Goal: Navigation & Orientation: Find specific page/section

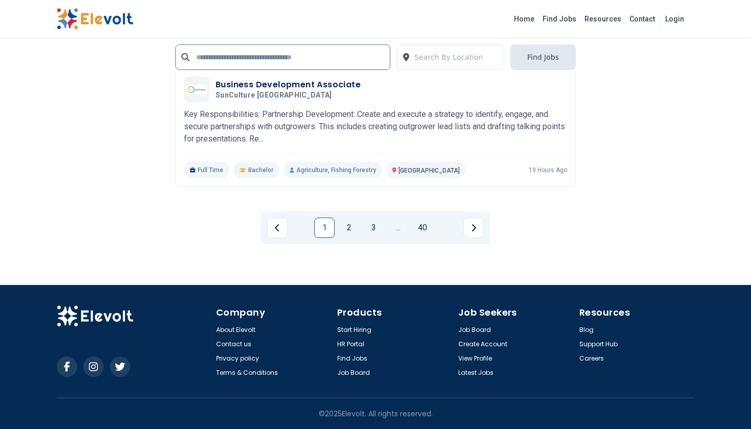
scroll to position [2363, 0]
click at [354, 232] on link "2" at bounding box center [349, 228] width 20 height 20
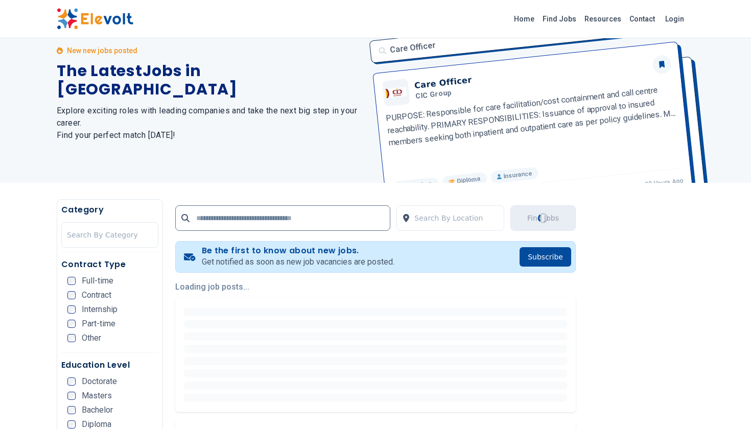
scroll to position [0, 0]
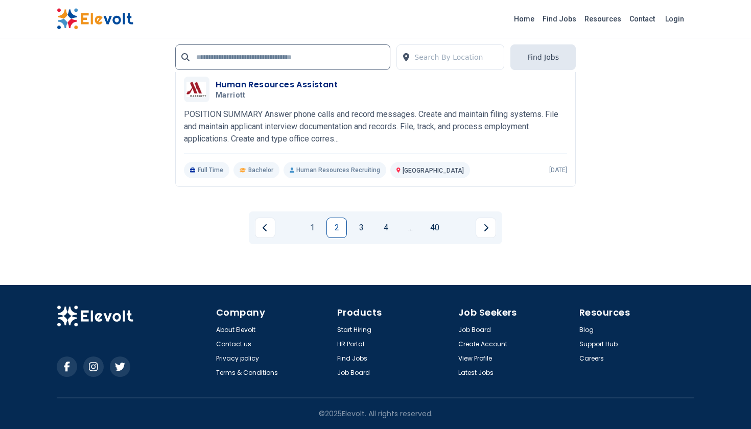
scroll to position [2364, 0]
click at [364, 228] on link "3" at bounding box center [361, 228] width 20 height 20
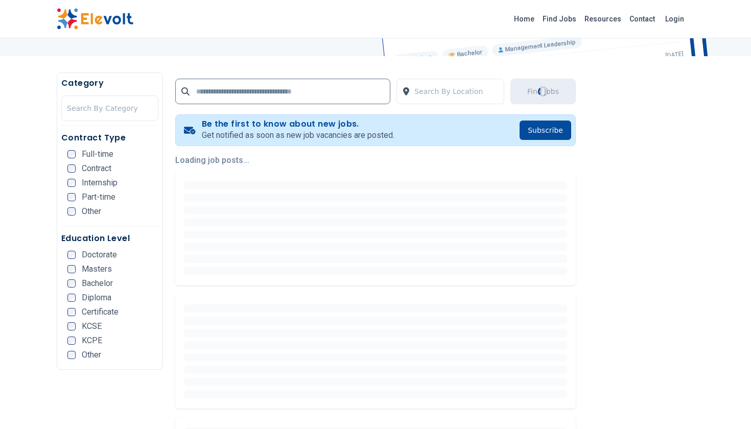
scroll to position [0, 0]
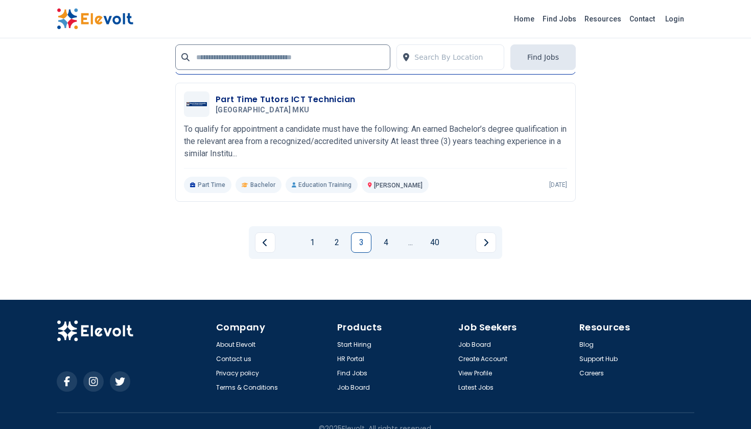
scroll to position [2348, 0]
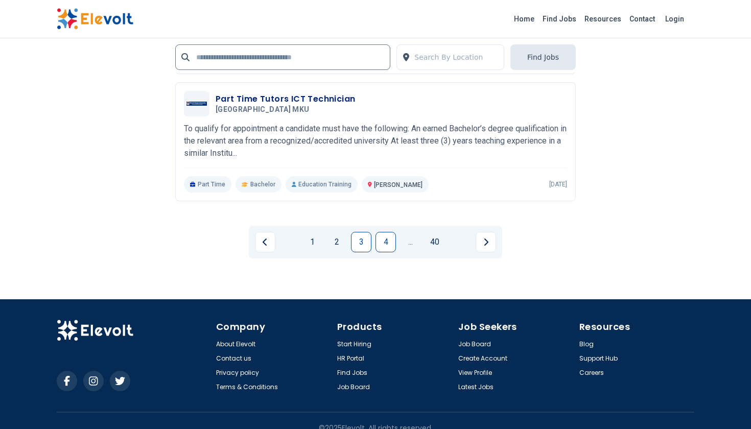
click at [386, 244] on link "4" at bounding box center [385, 242] width 20 height 20
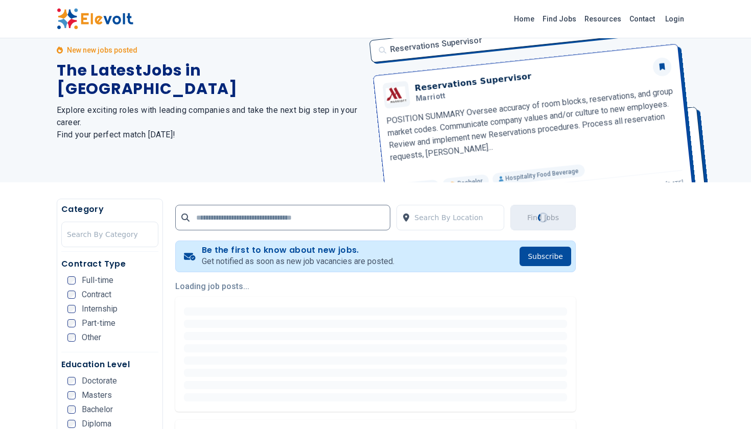
scroll to position [0, 0]
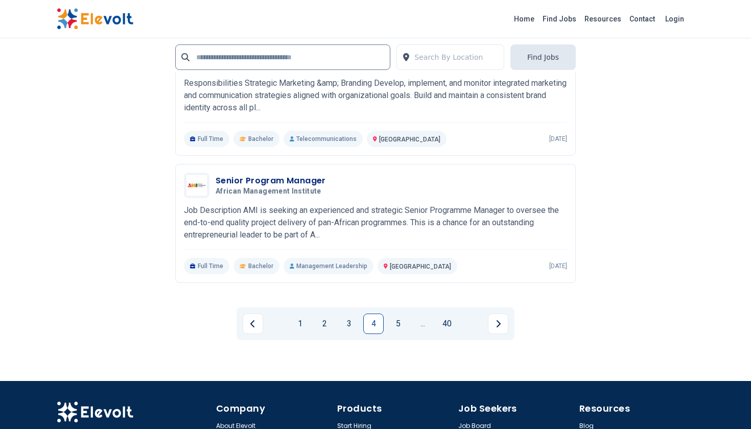
scroll to position [2267, 0]
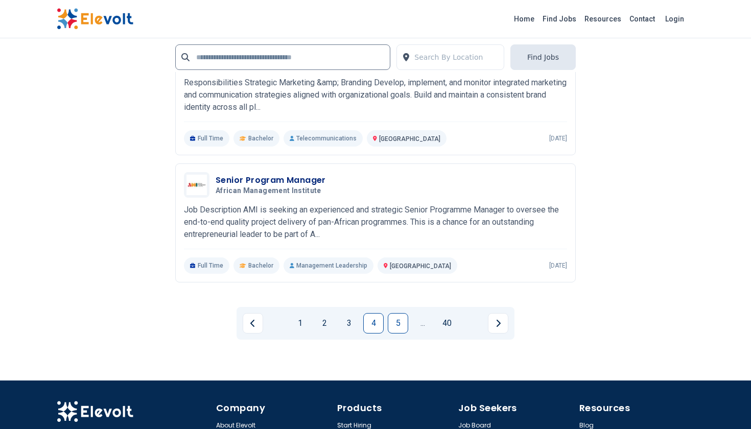
click at [397, 322] on link "5" at bounding box center [398, 323] width 20 height 20
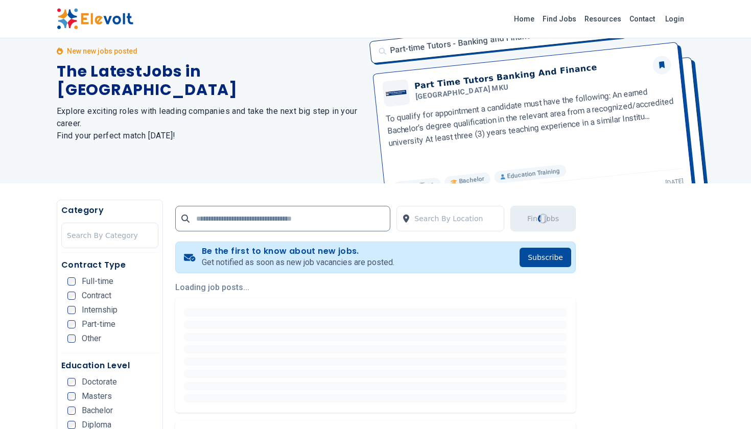
scroll to position [0, 0]
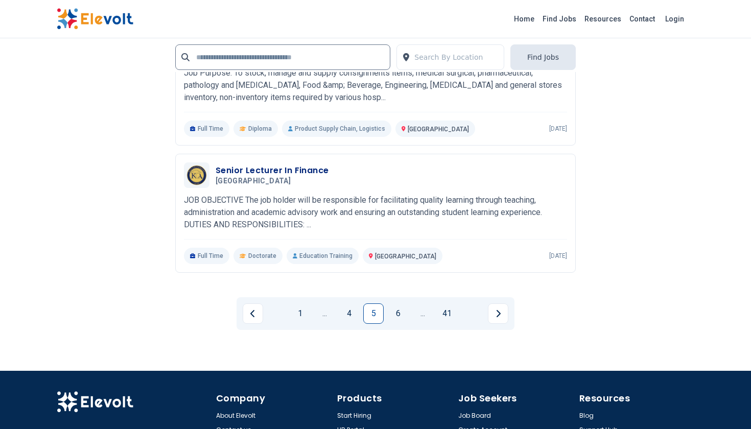
scroll to position [2205, 0]
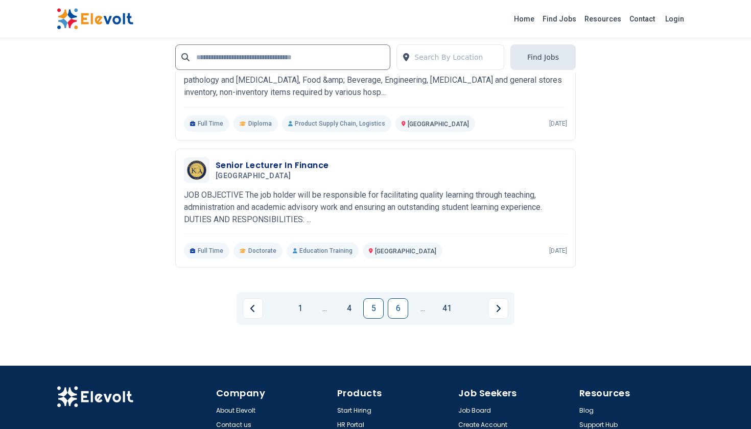
click at [398, 304] on link "6" at bounding box center [398, 308] width 20 height 20
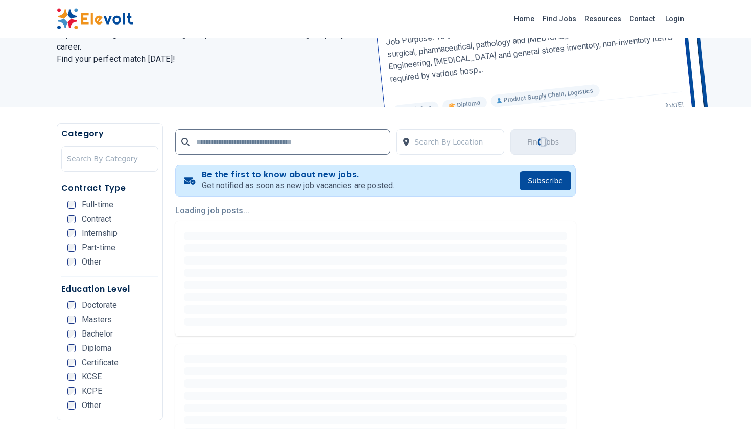
scroll to position [0, 0]
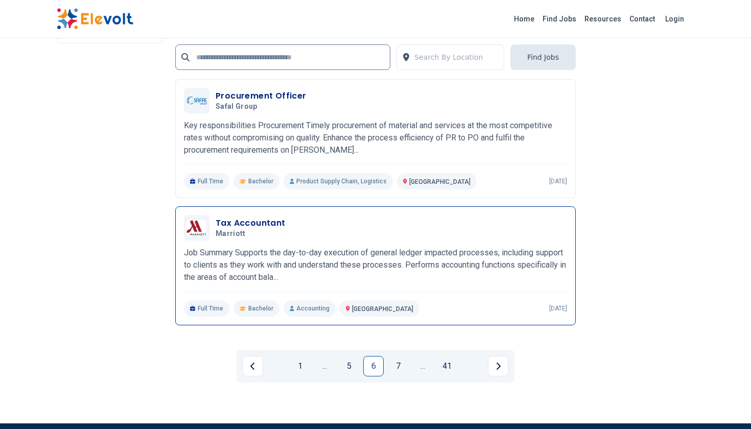
scroll to position [2040, 0]
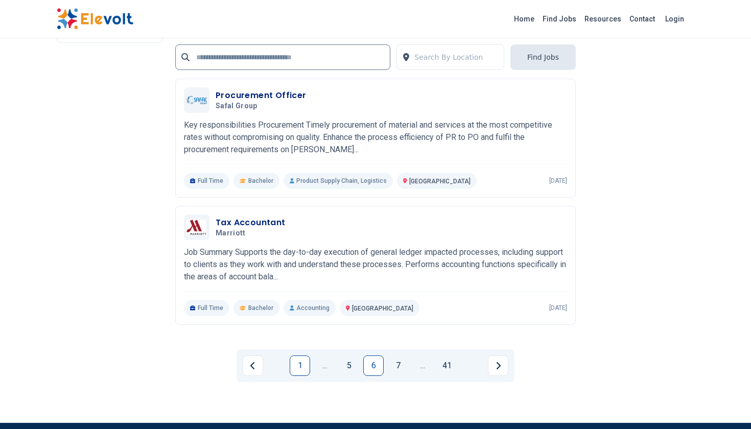
click at [299, 365] on link "1" at bounding box center [300, 365] width 20 height 20
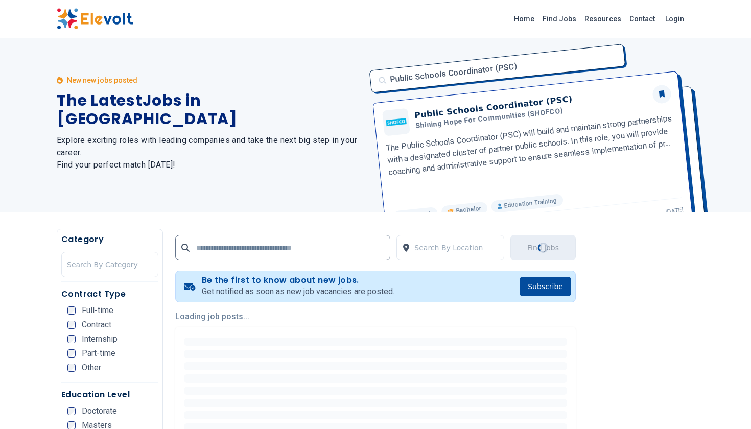
scroll to position [0, 0]
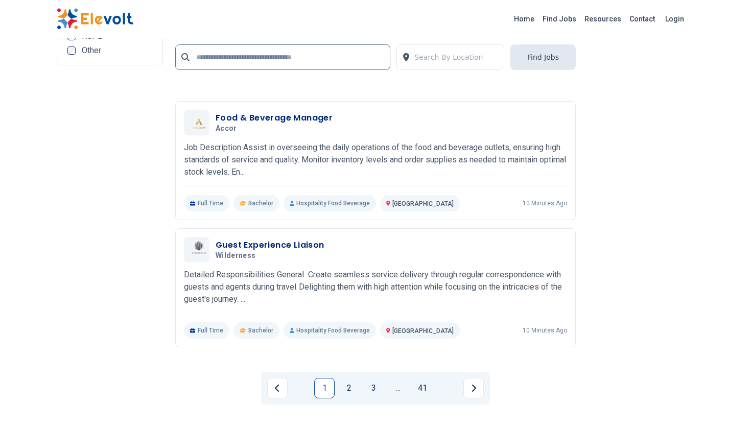
scroll to position [2214, 0]
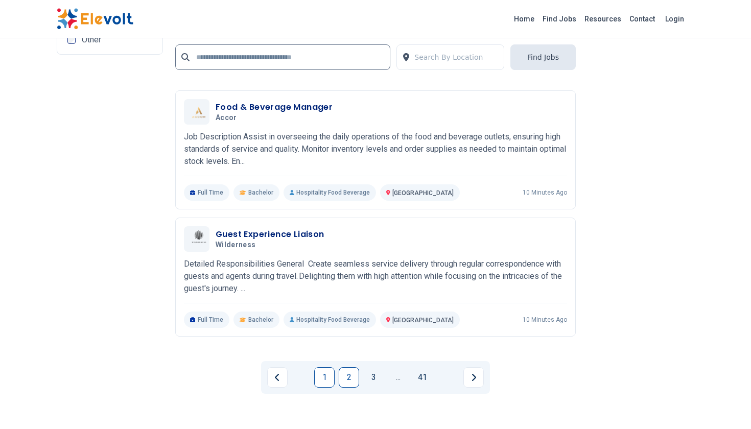
click at [344, 378] on link "2" at bounding box center [349, 377] width 20 height 20
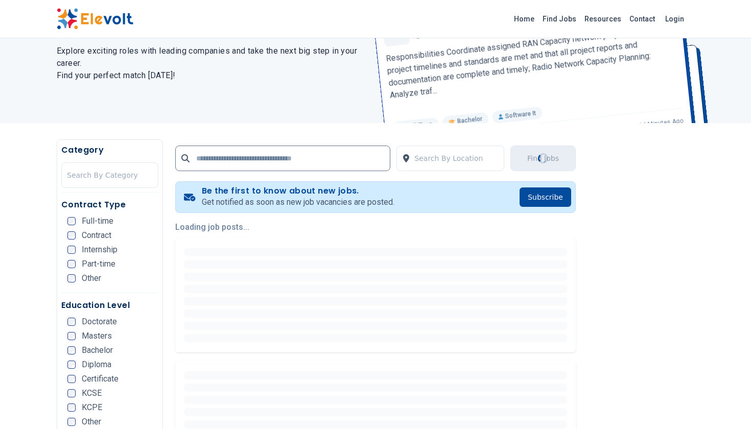
scroll to position [0, 0]
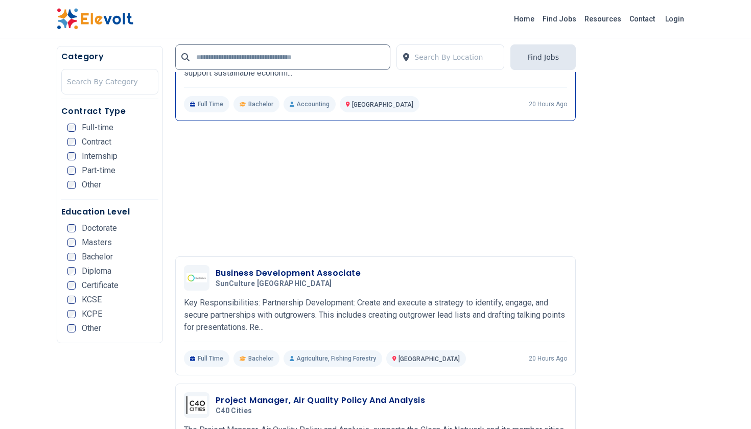
scroll to position [1447, 0]
